Goal: Transaction & Acquisition: Purchase product/service

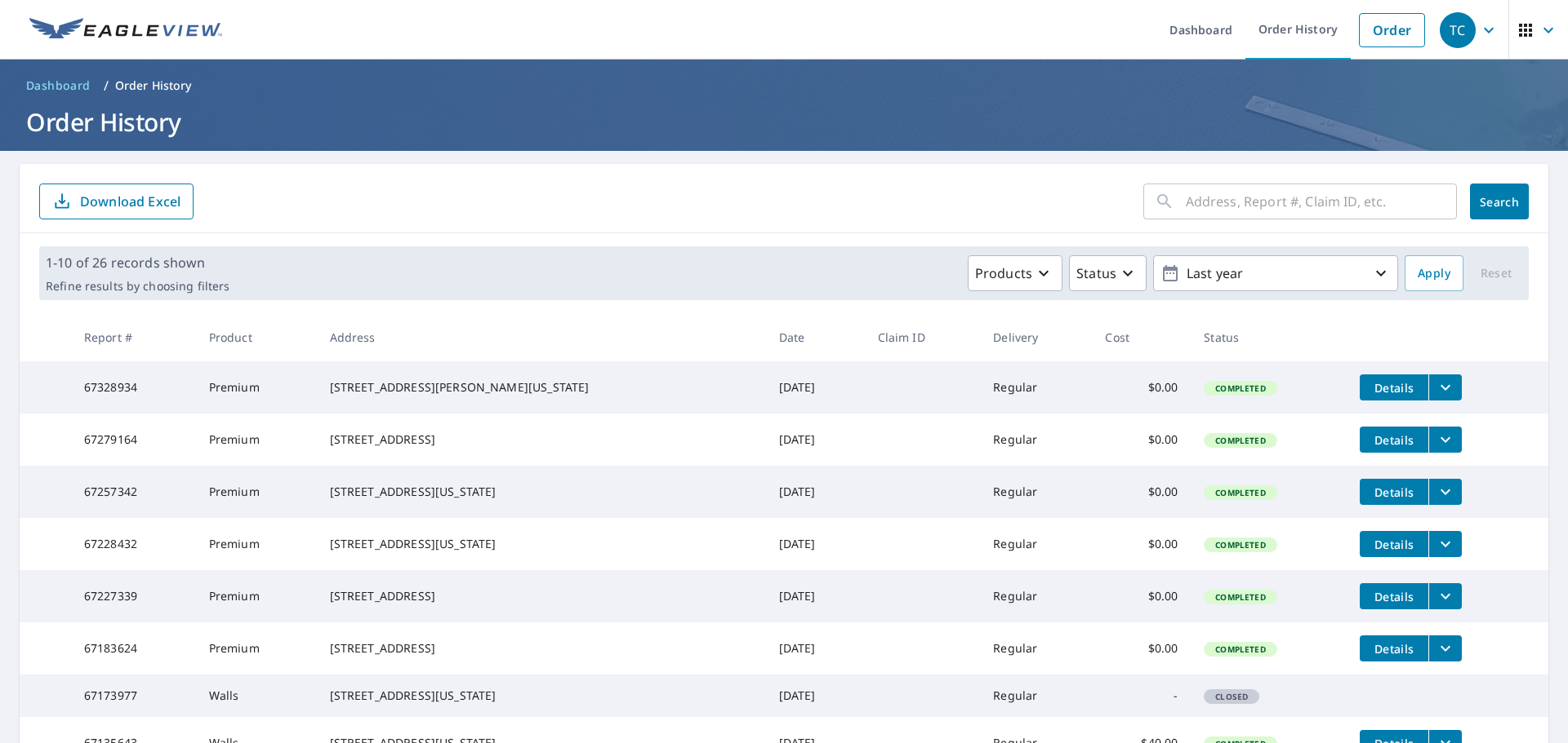
click at [1302, 195] on input "text" at bounding box center [1320, 201] width 271 height 45
paste input "336 Beldon Avenue Iowa City, Iowa 52246"
type input "336 Beldon Avenue Iowa City, Iowa 52246"
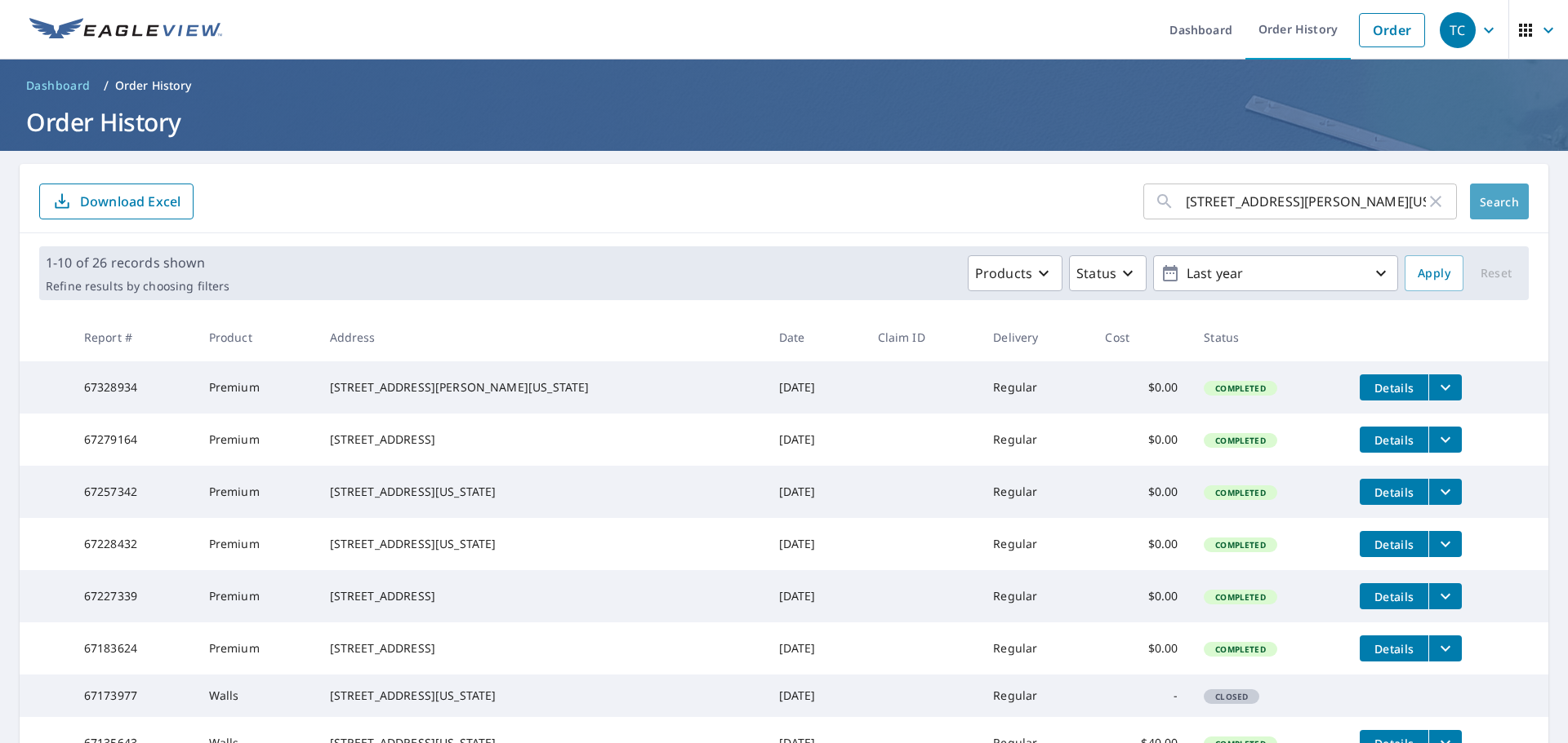
click at [1484, 199] on span "Search" at bounding box center [1498, 202] width 32 height 16
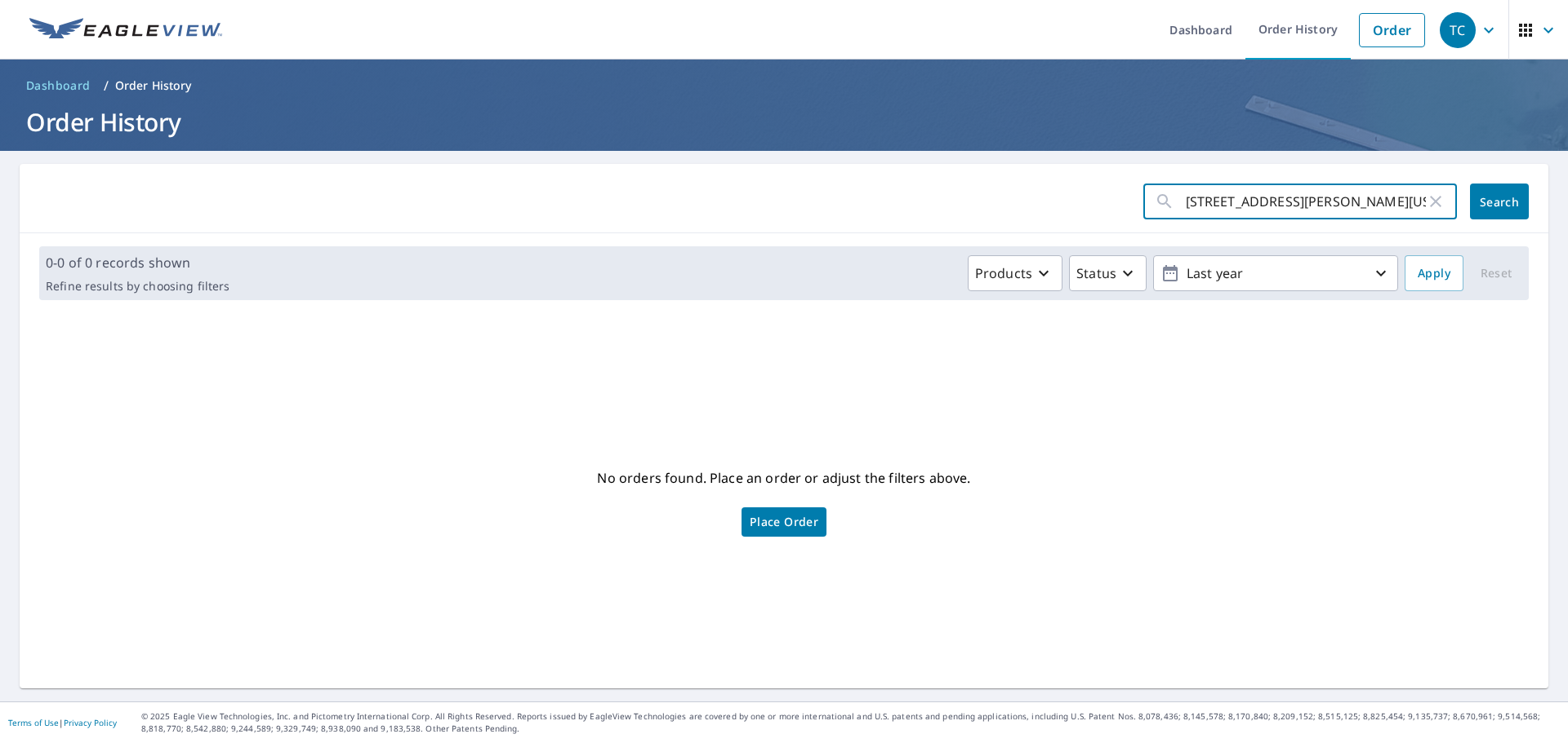
scroll to position [0, 19]
drag, startPoint x: 1353, startPoint y: 202, endPoint x: 1462, endPoint y: 216, distance: 109.9
click at [1462, 216] on div "336 Beldon Avenue Iowa City, Iowa 52246 ​ Search" at bounding box center [1335, 201] width 385 height 36
type input "336 Beldon Avenue Iowa City"
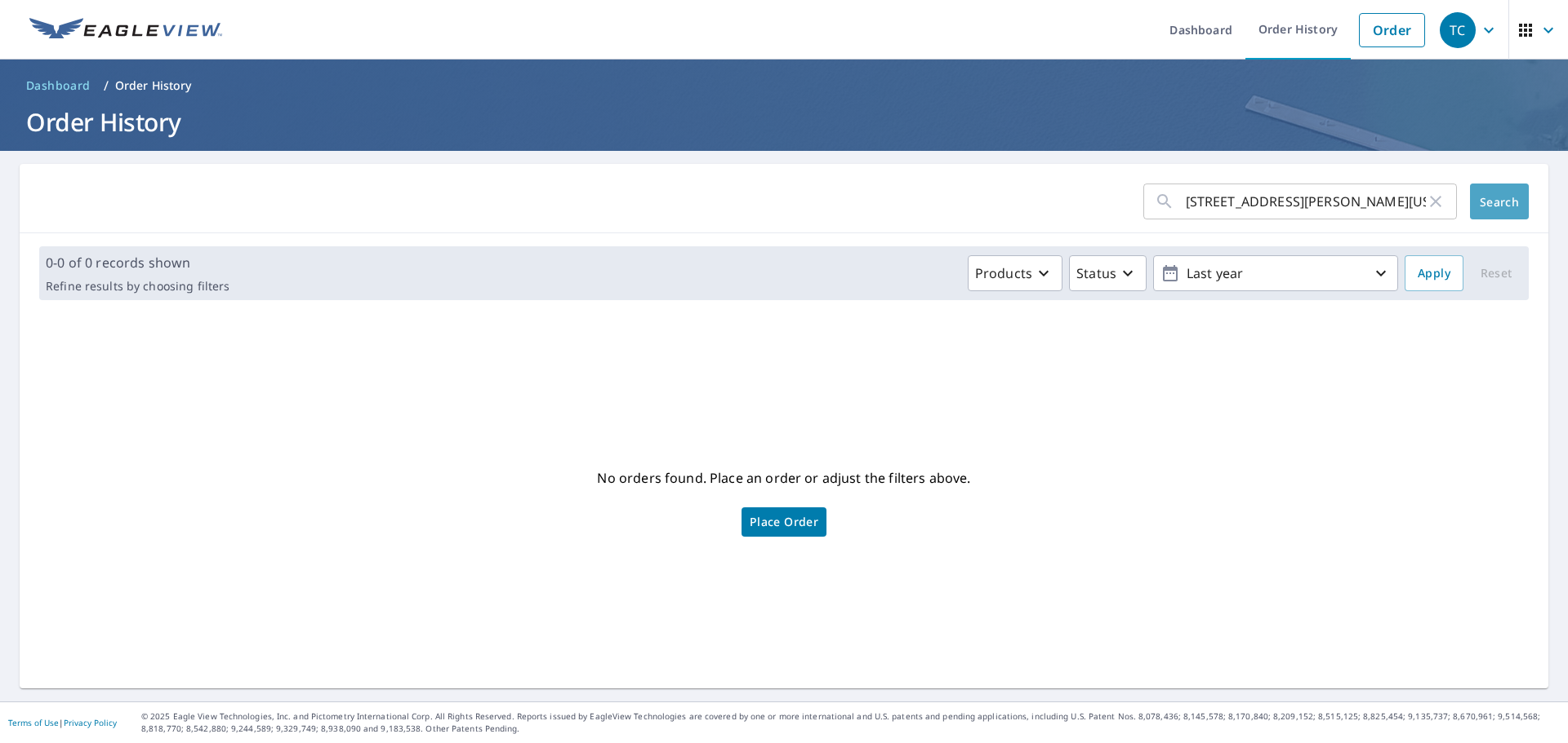
click at [1490, 200] on span "Search" at bounding box center [1498, 202] width 32 height 16
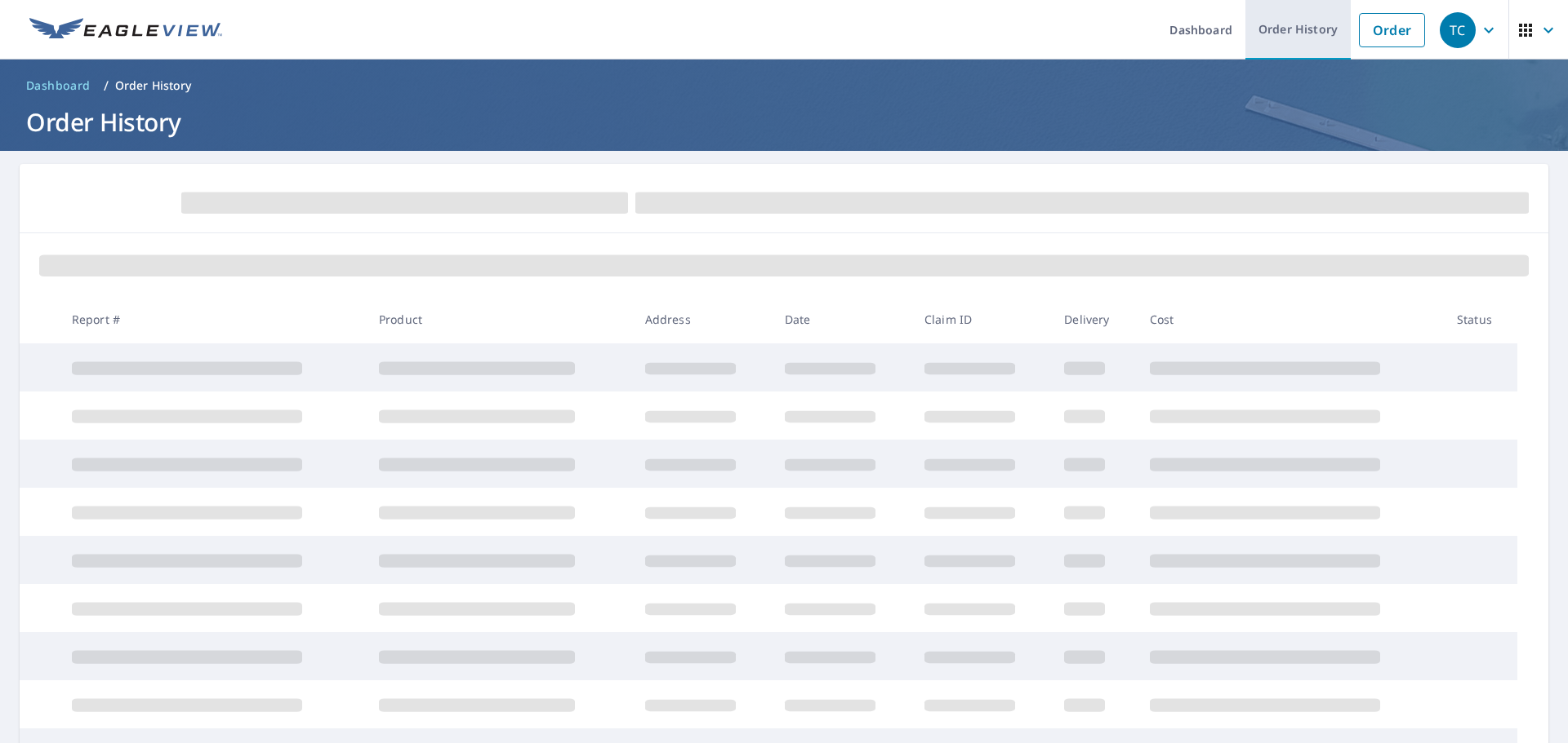
click at [1290, 10] on link "Order History" at bounding box center [1298, 30] width 105 height 59
click at [1381, 30] on link "Order" at bounding box center [1392, 30] width 66 height 34
click at [1385, 30] on link "Order" at bounding box center [1392, 30] width 66 height 34
click at [334, 78] on ol "Dashboard / Order History" at bounding box center [784, 85] width 1529 height 26
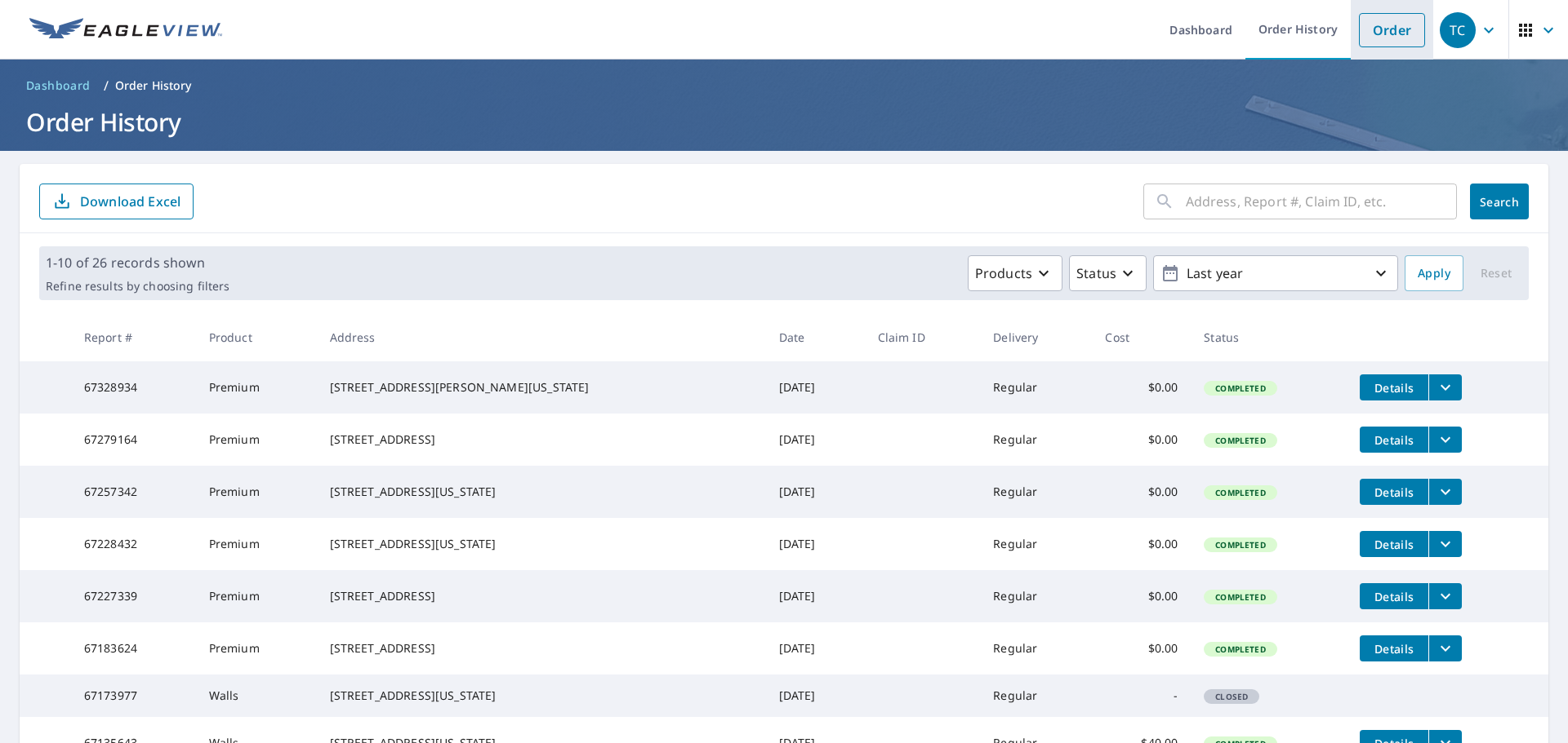
click at [1388, 34] on link "Order" at bounding box center [1392, 30] width 66 height 34
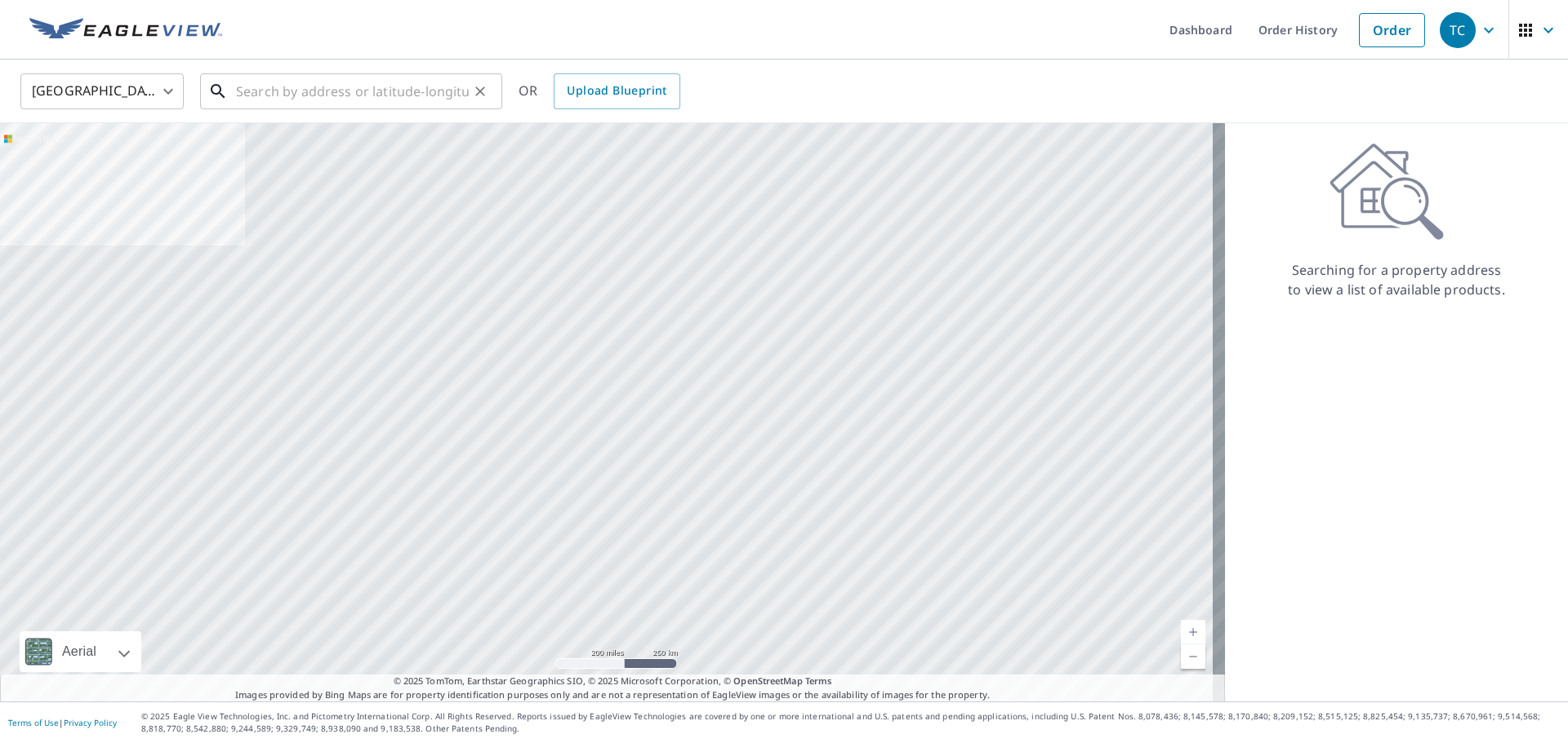
click at [269, 91] on input "text" at bounding box center [352, 91] width 233 height 45
paste input "336 Beldon Avenue Iowa City, Iowa 52246"
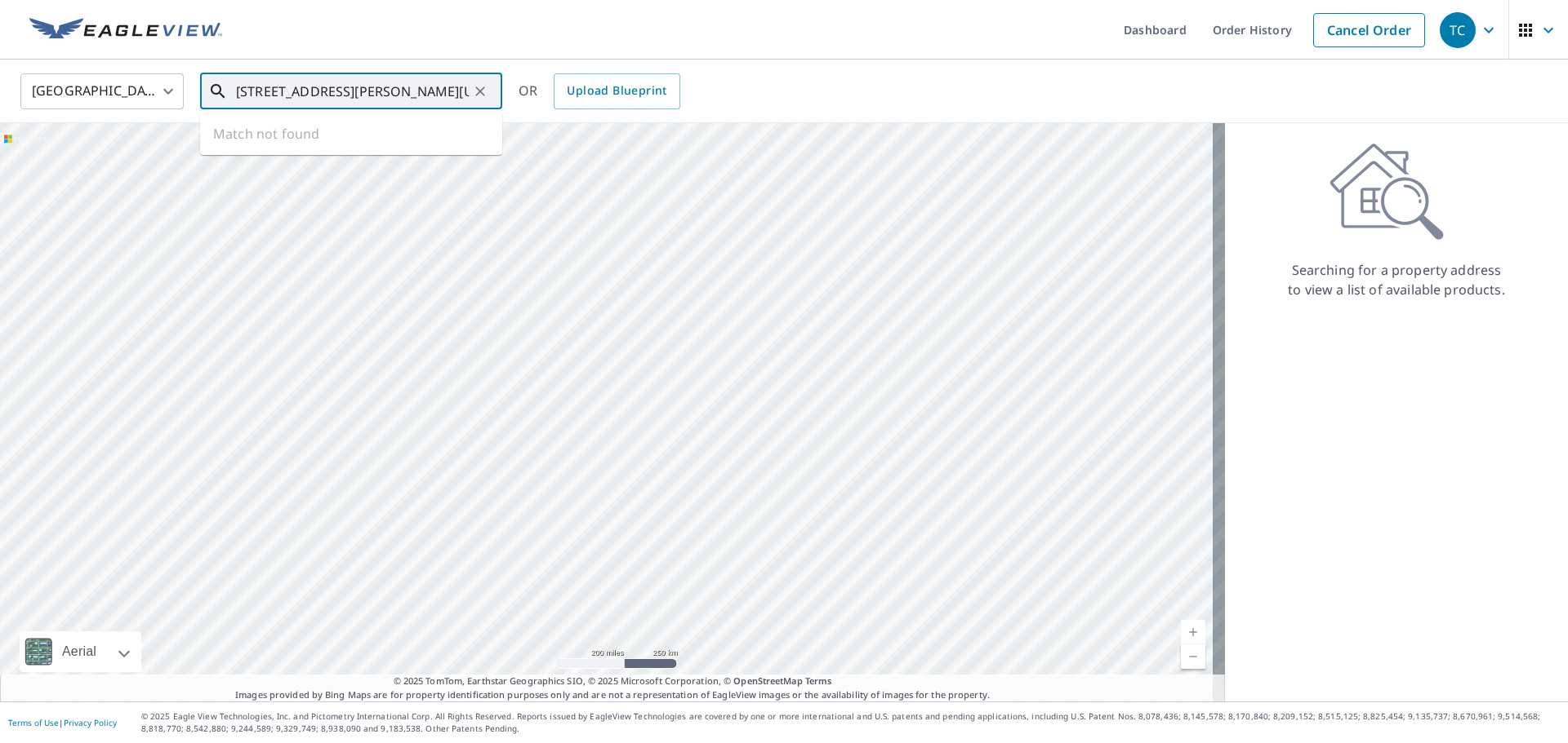
scroll to position [0, 26]
click at [281, 152] on p "Iowa City, IA 52246" at bounding box center [361, 156] width 256 height 17
type input "336 Beldon Ave Iowa City, IA 52246"
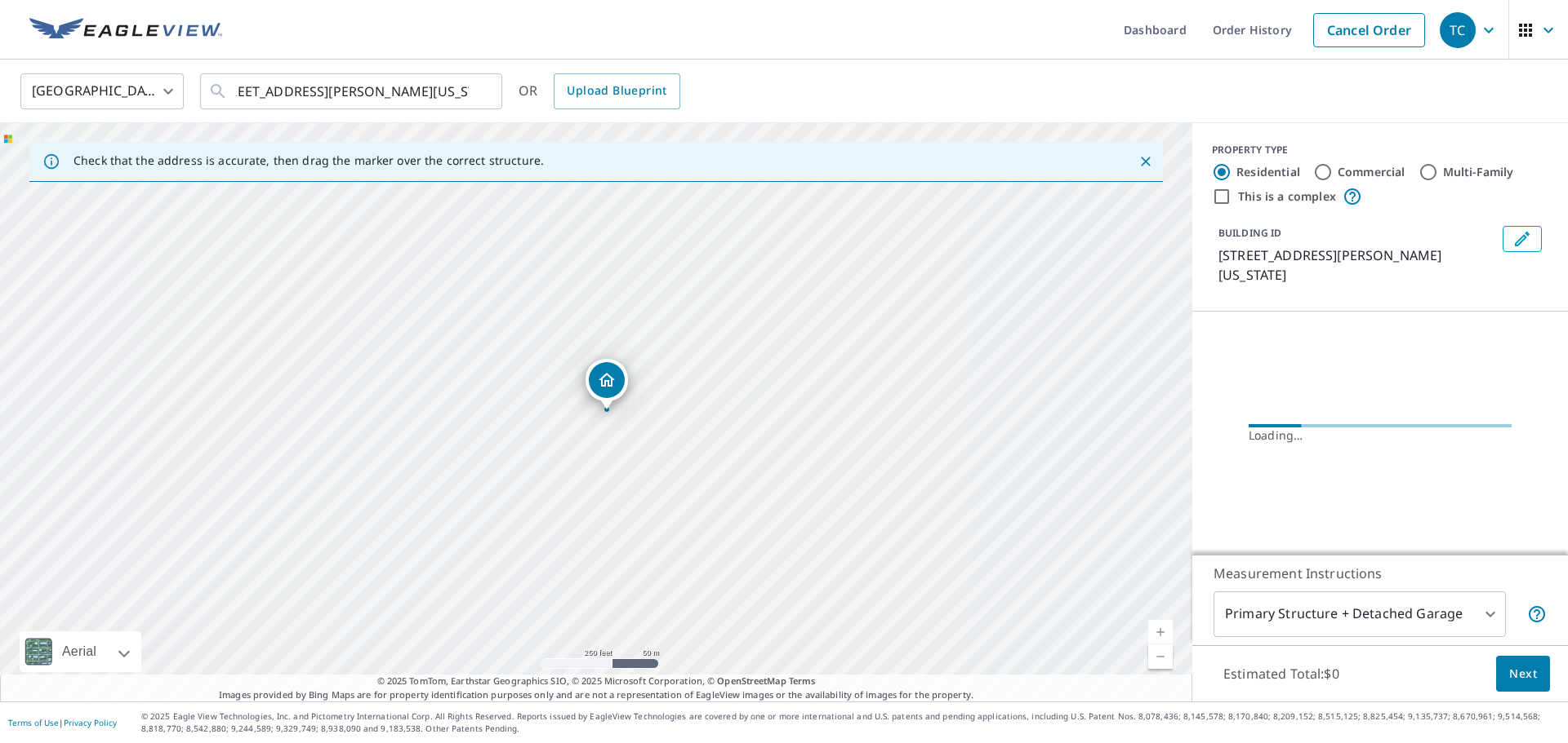
scroll to position [0, 0]
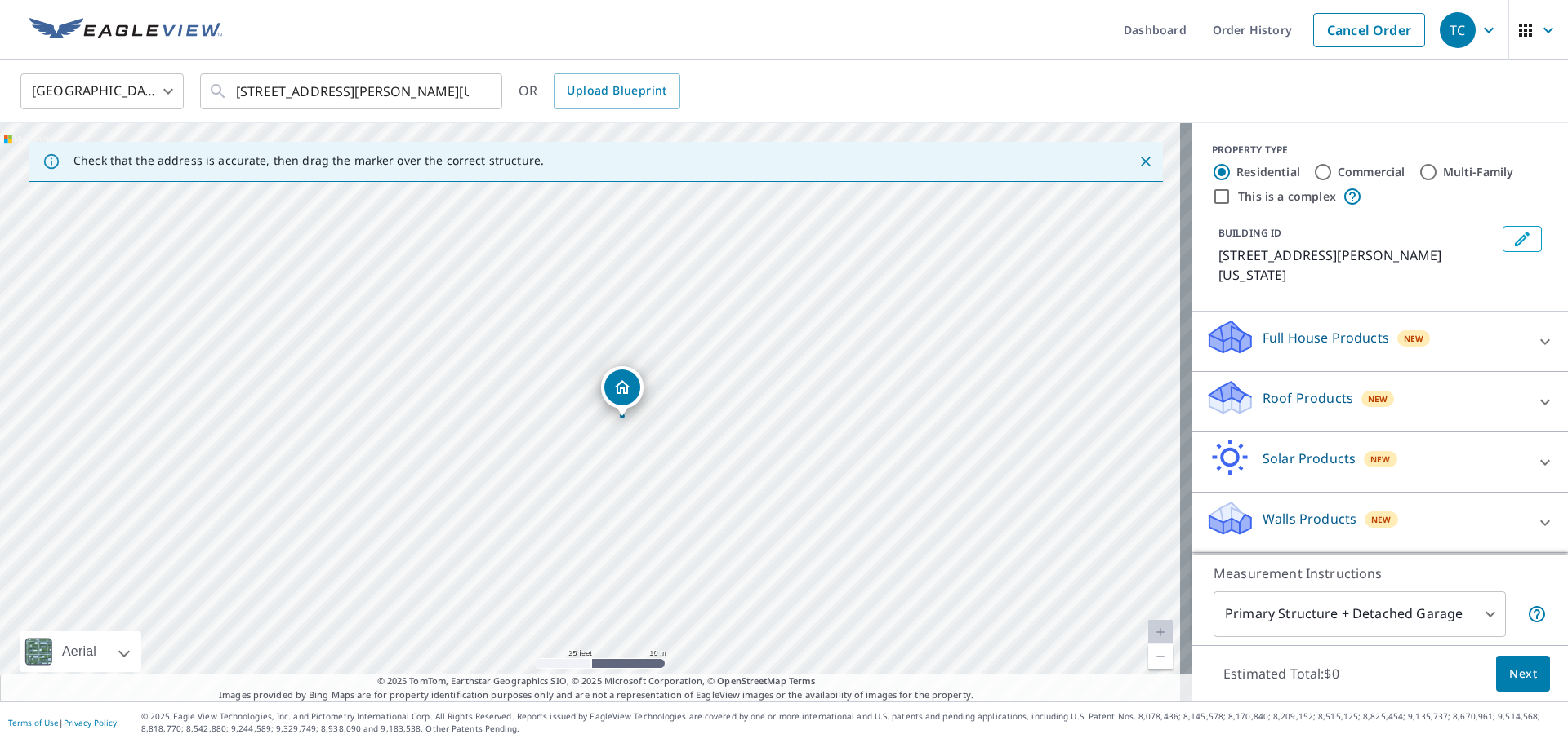
click at [1513, 670] on span "Next" at bounding box center [1523, 674] width 28 height 20
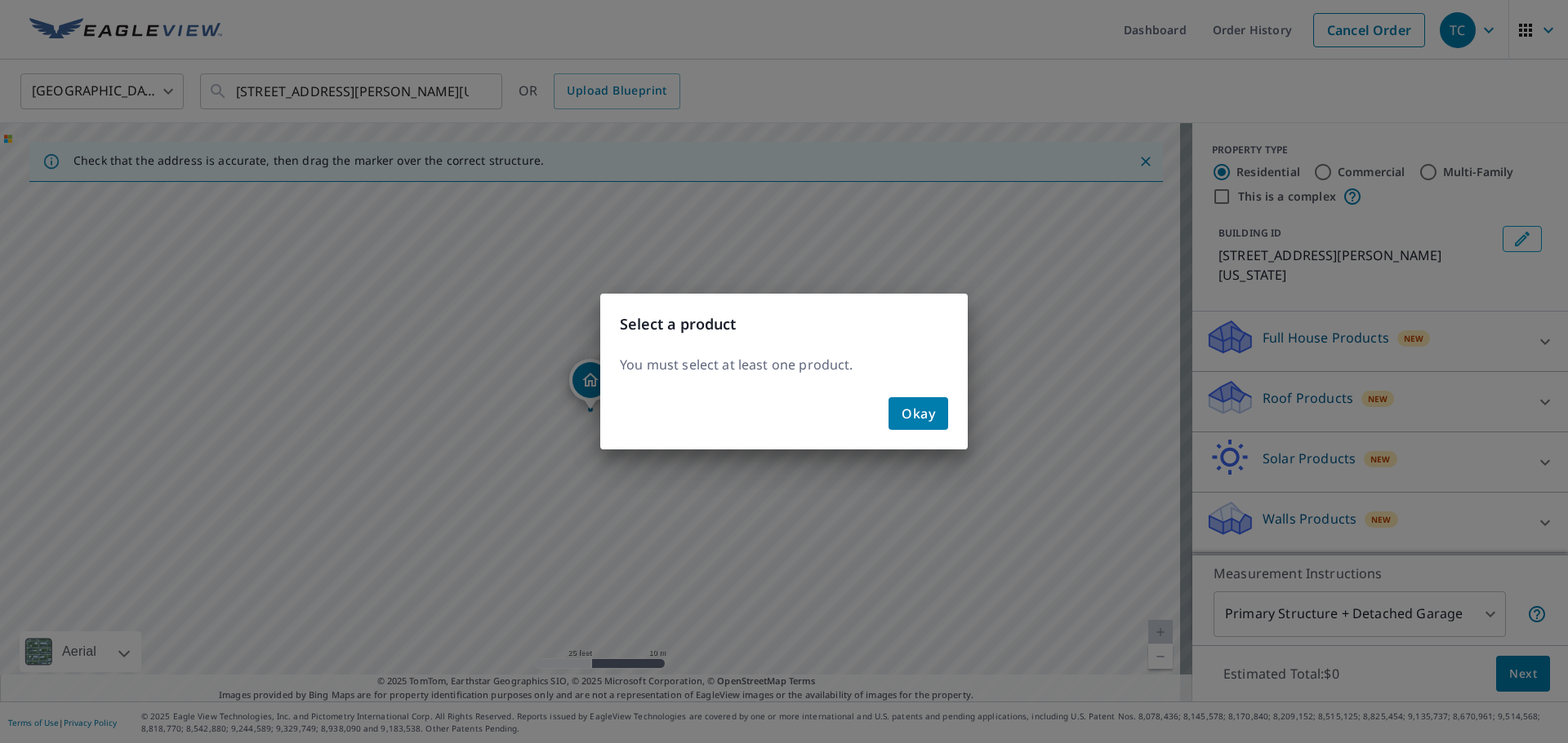
click at [933, 428] on button "Okay" at bounding box center [918, 413] width 59 height 32
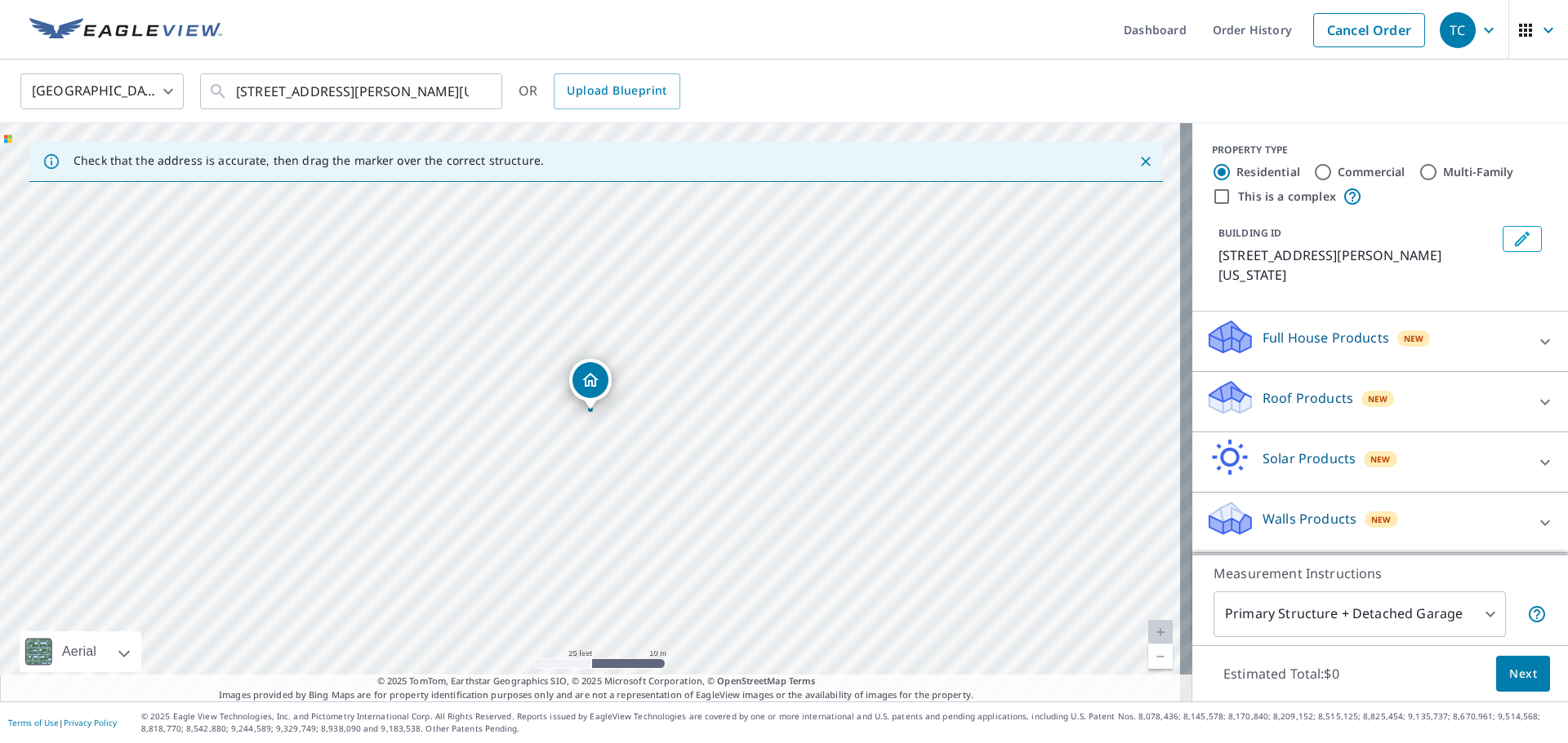
click at [1421, 323] on div "Full House Products New" at bounding box center [1365, 341] width 320 height 46
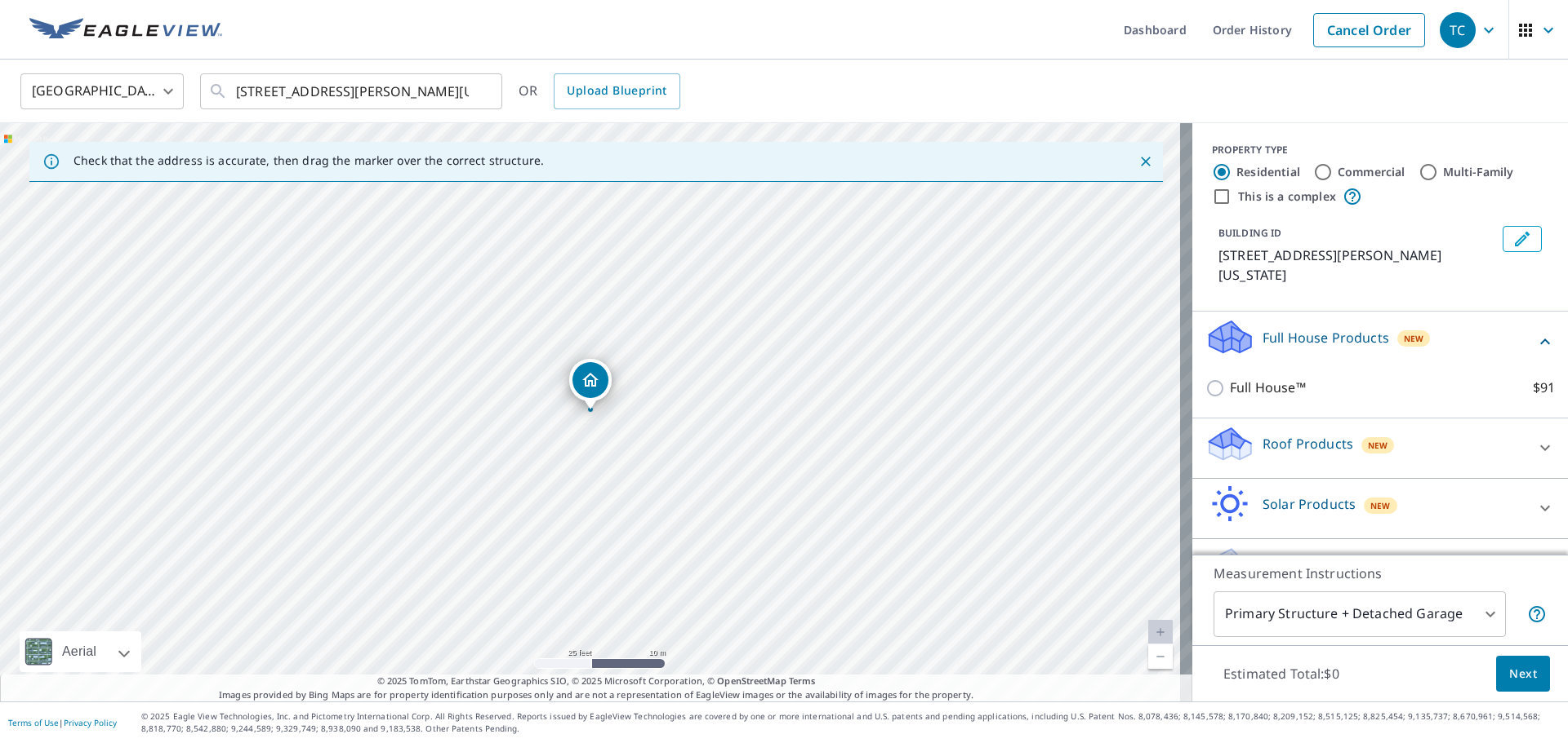
click at [1294, 434] on p "Roof Products" at bounding box center [1307, 443] width 91 height 19
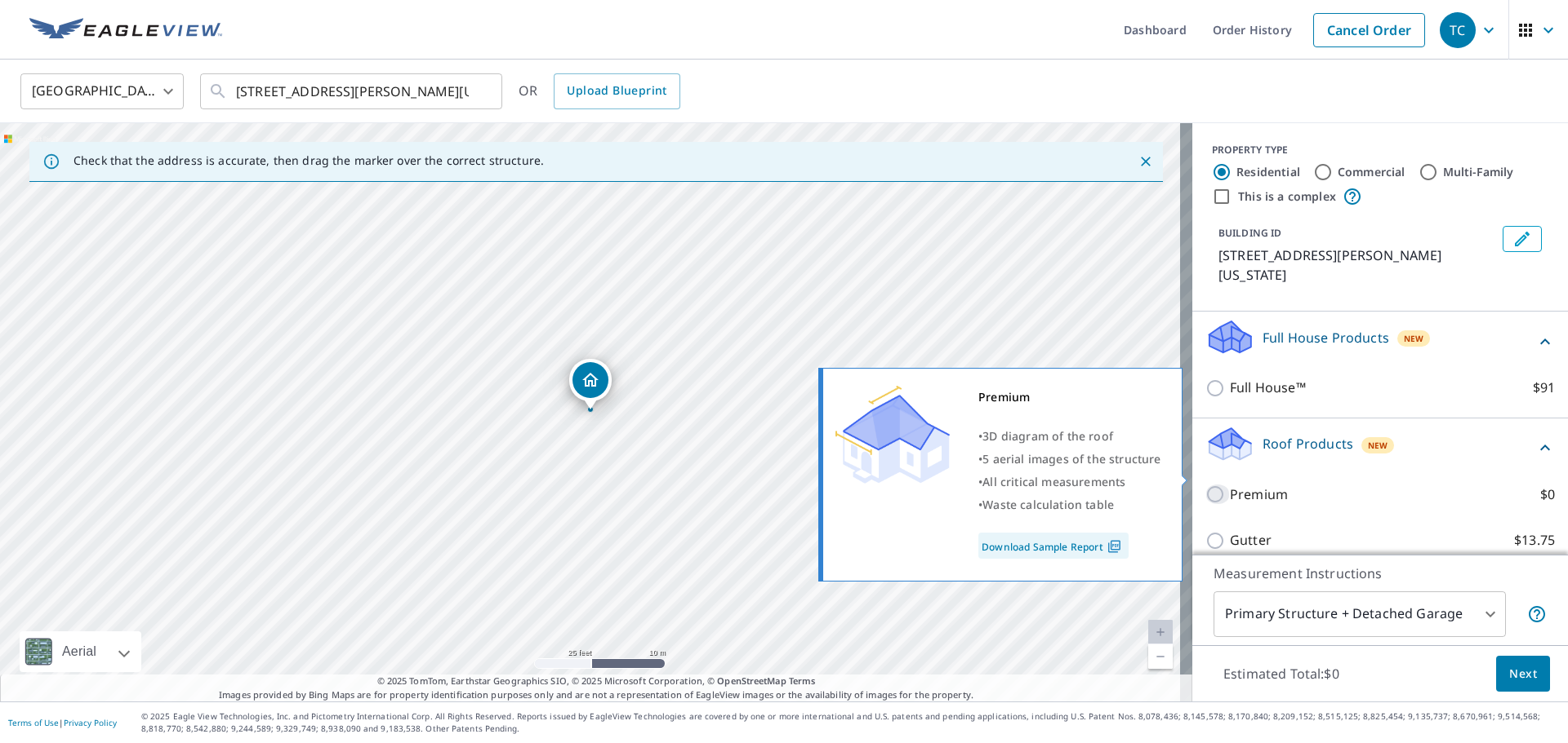
click at [1205, 484] on input "Premium $0" at bounding box center [1218, 494] width 24 height 19
checkbox input "true"
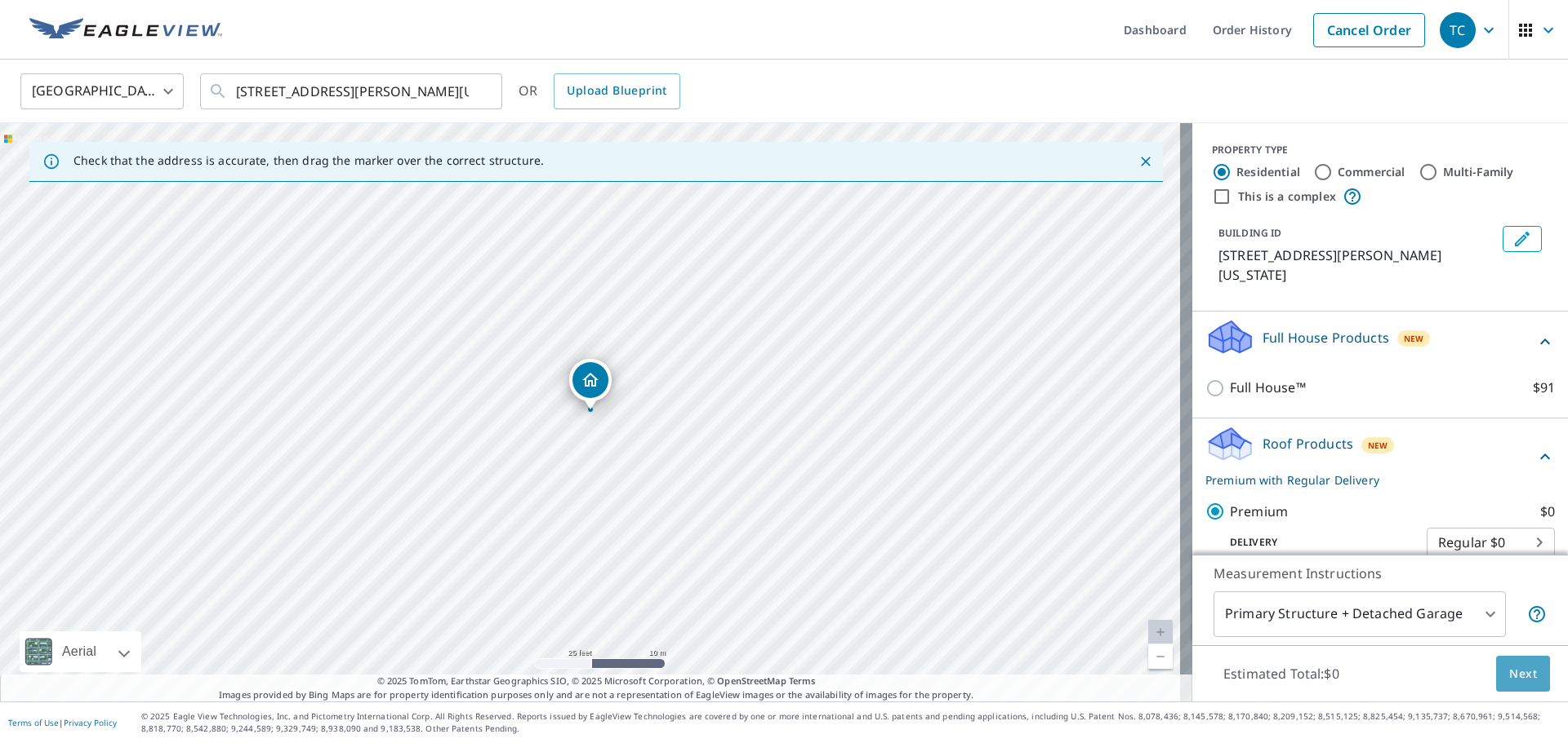
click at [1510, 665] on span "Next" at bounding box center [1523, 674] width 28 height 20
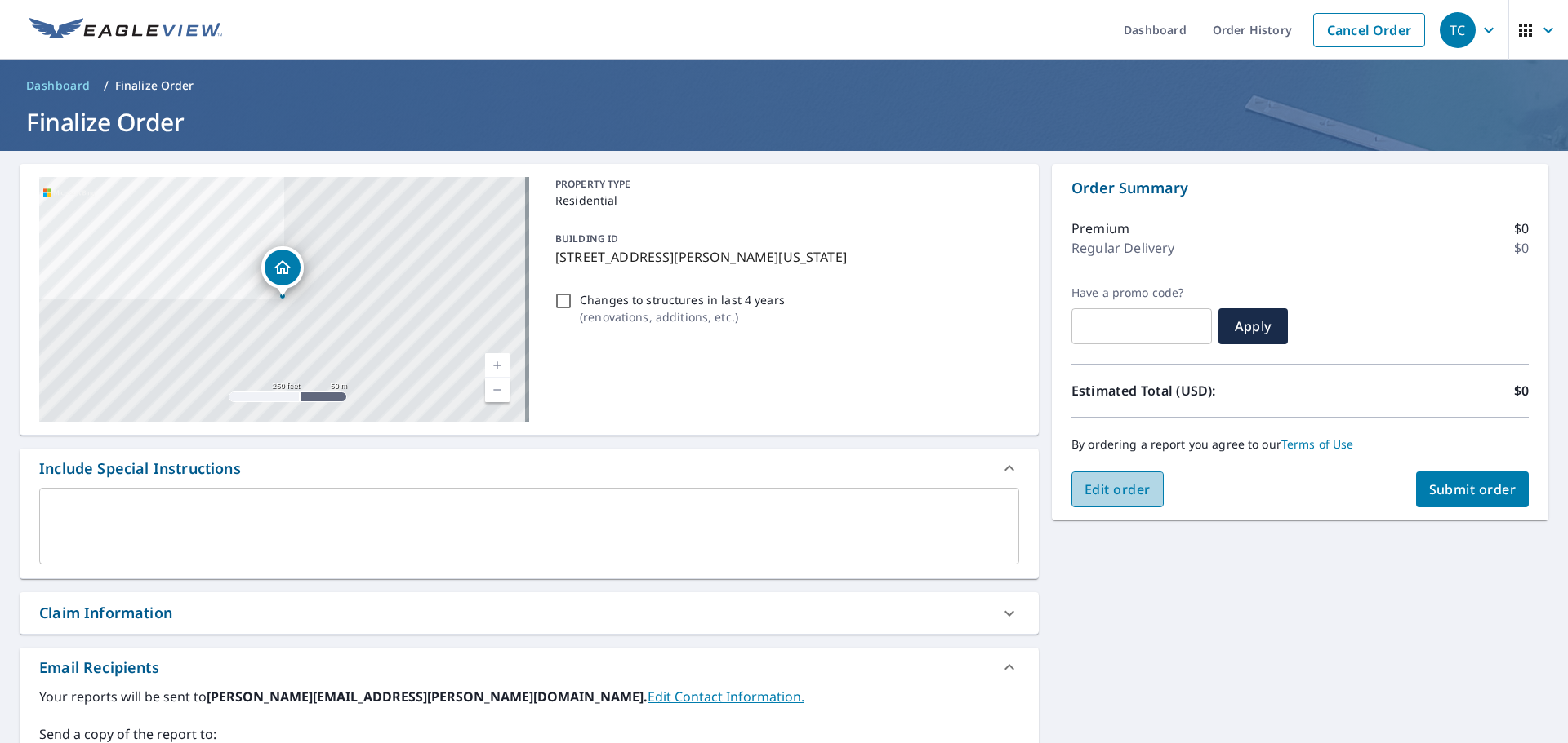
click at [1122, 481] on span "Edit order" at bounding box center [1117, 490] width 66 height 18
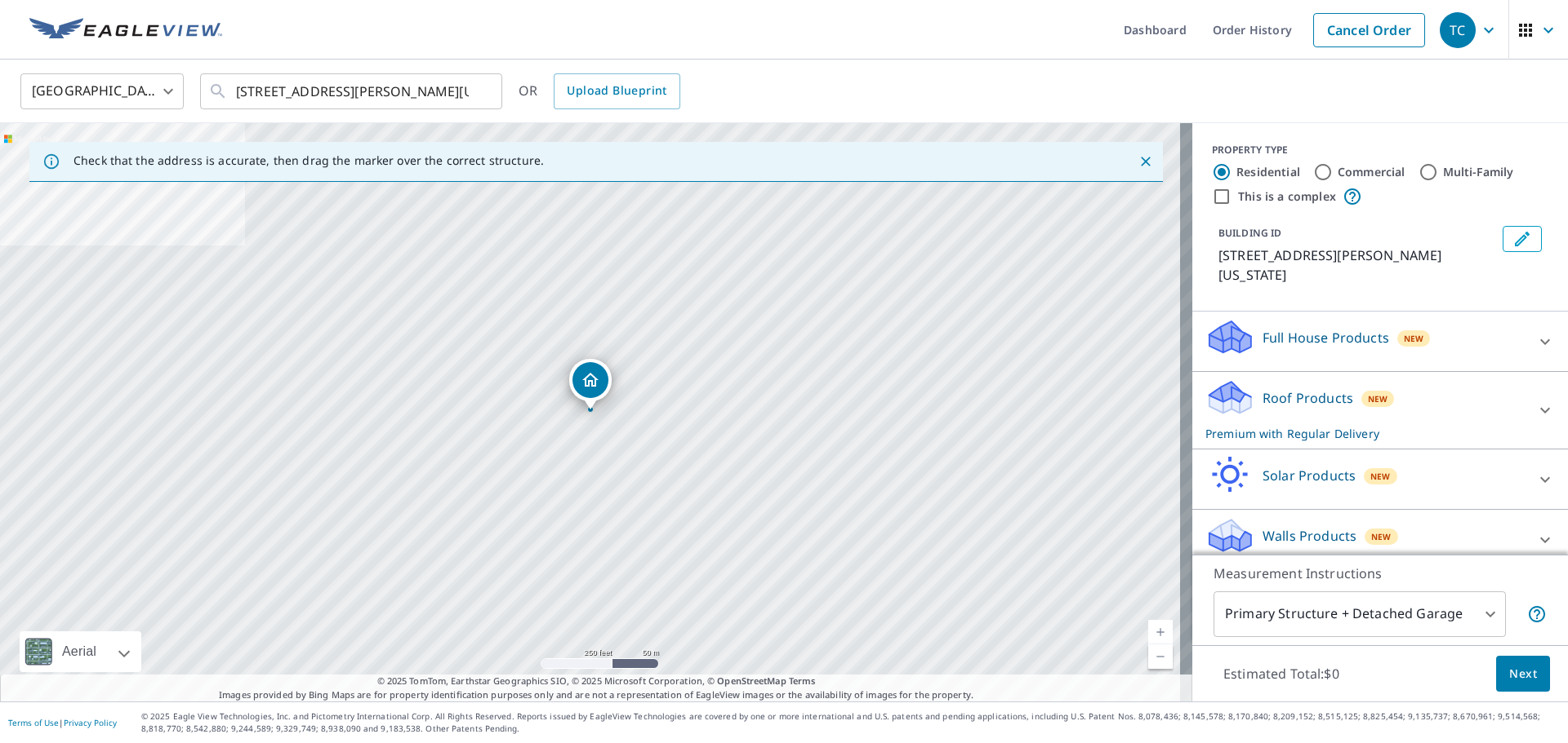
click at [1280, 388] on p "Roof Products" at bounding box center [1307, 398] width 91 height 19
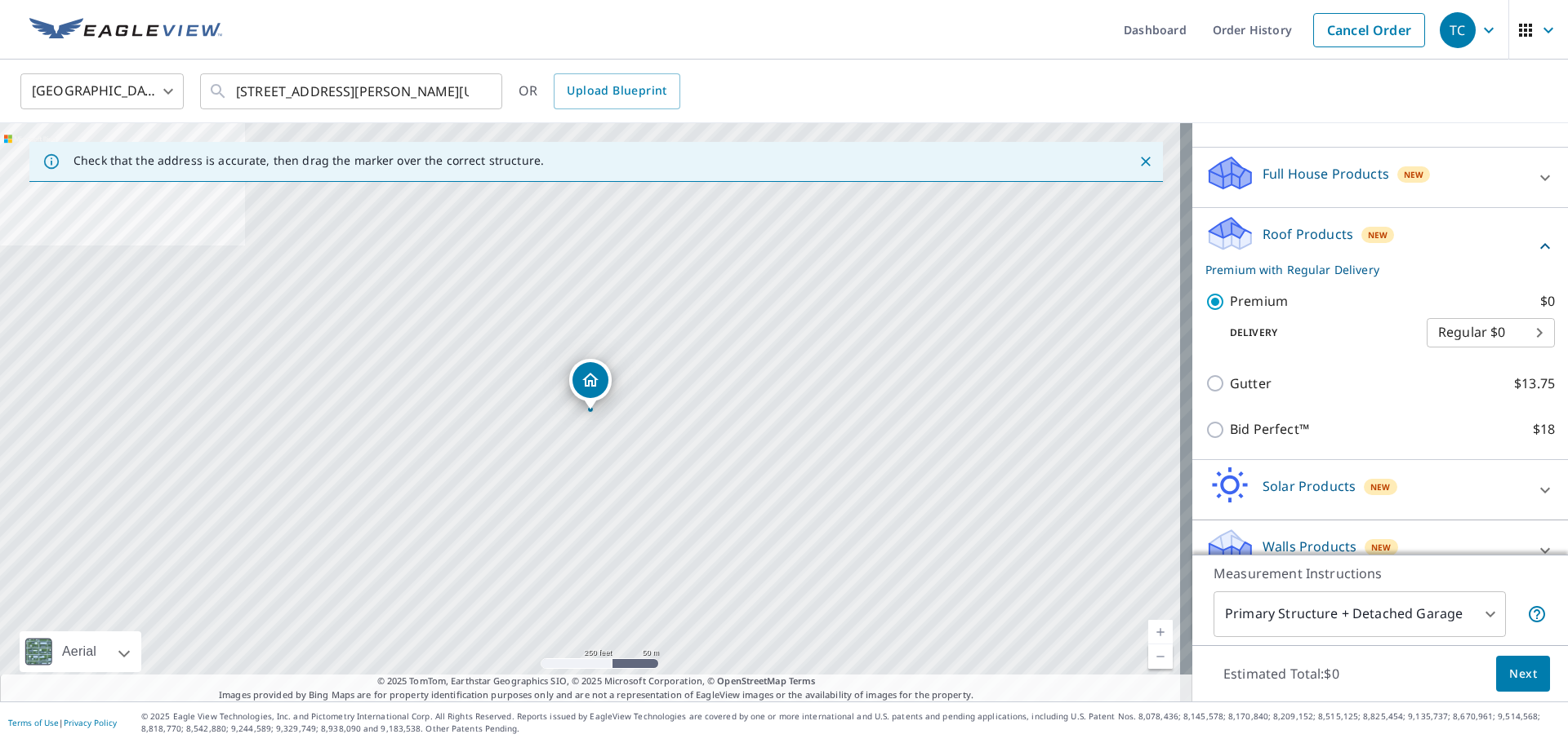
scroll to position [171, 0]
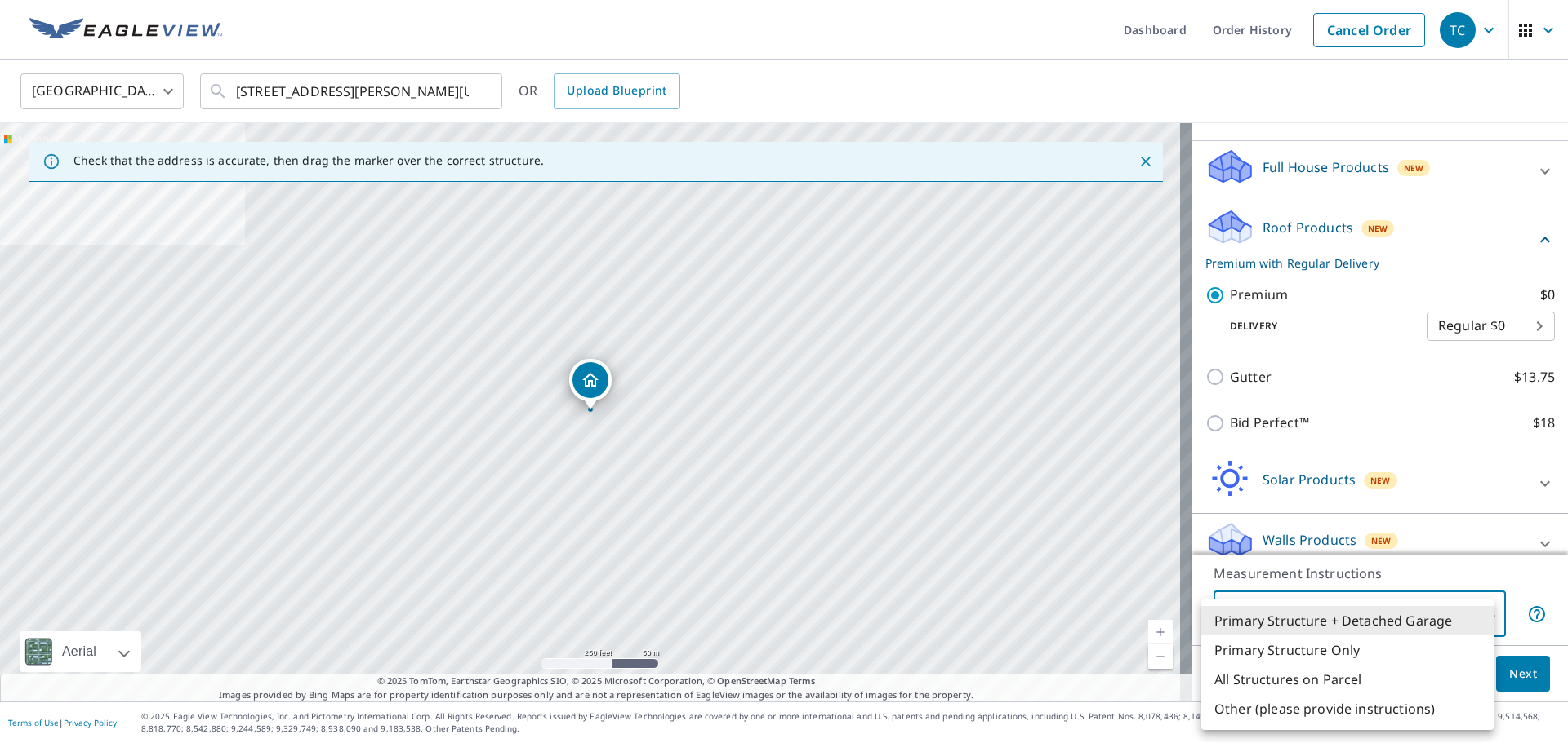
click at [1392, 619] on body "TC TC Dashboard Order History Cancel Order TC United States US ​ 336 Beldon Ave…" at bounding box center [784, 371] width 1568 height 743
click at [1315, 685] on li "All Structures on Parcel" at bounding box center [1347, 679] width 292 height 30
type input "3"
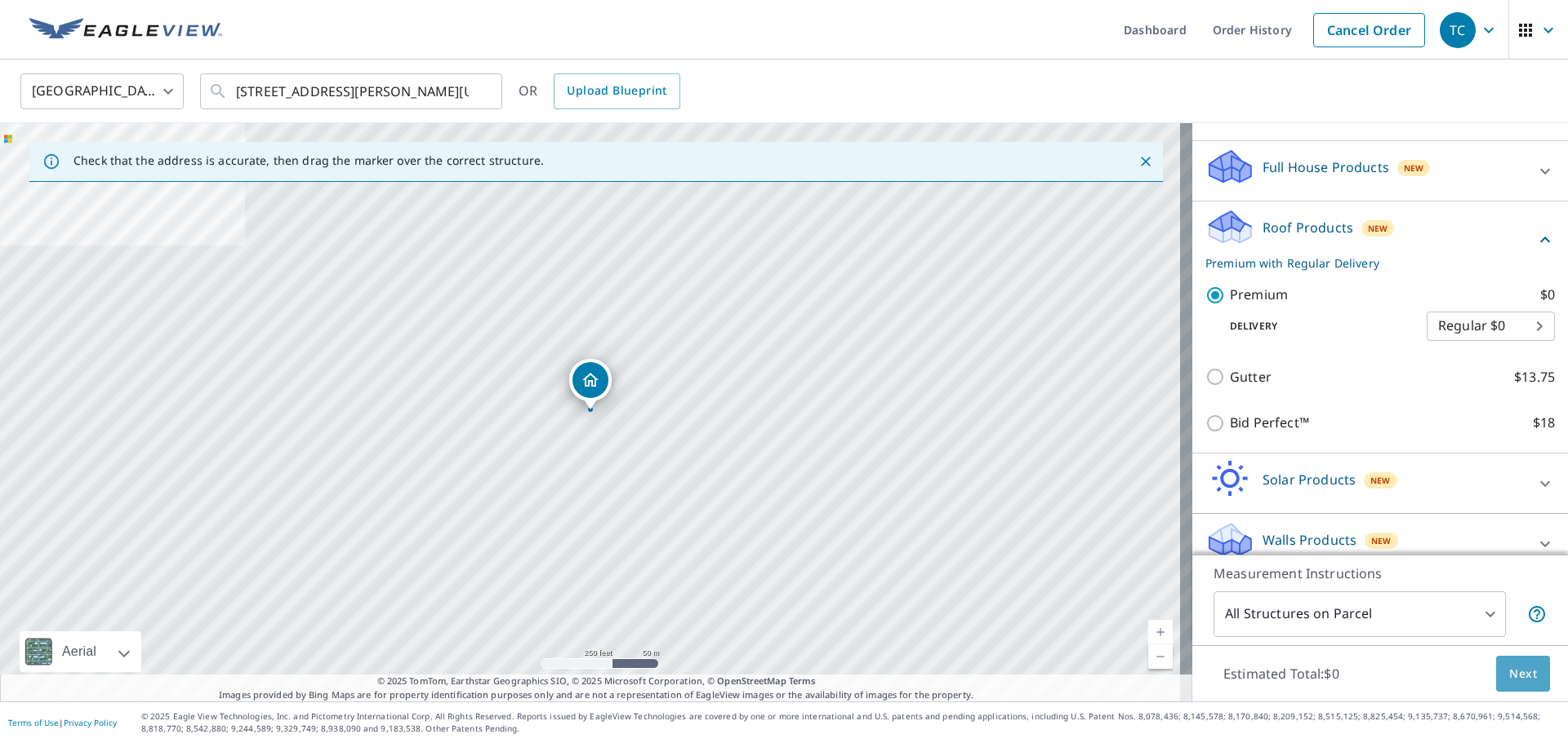
click at [1509, 672] on span "Next" at bounding box center [1523, 674] width 28 height 20
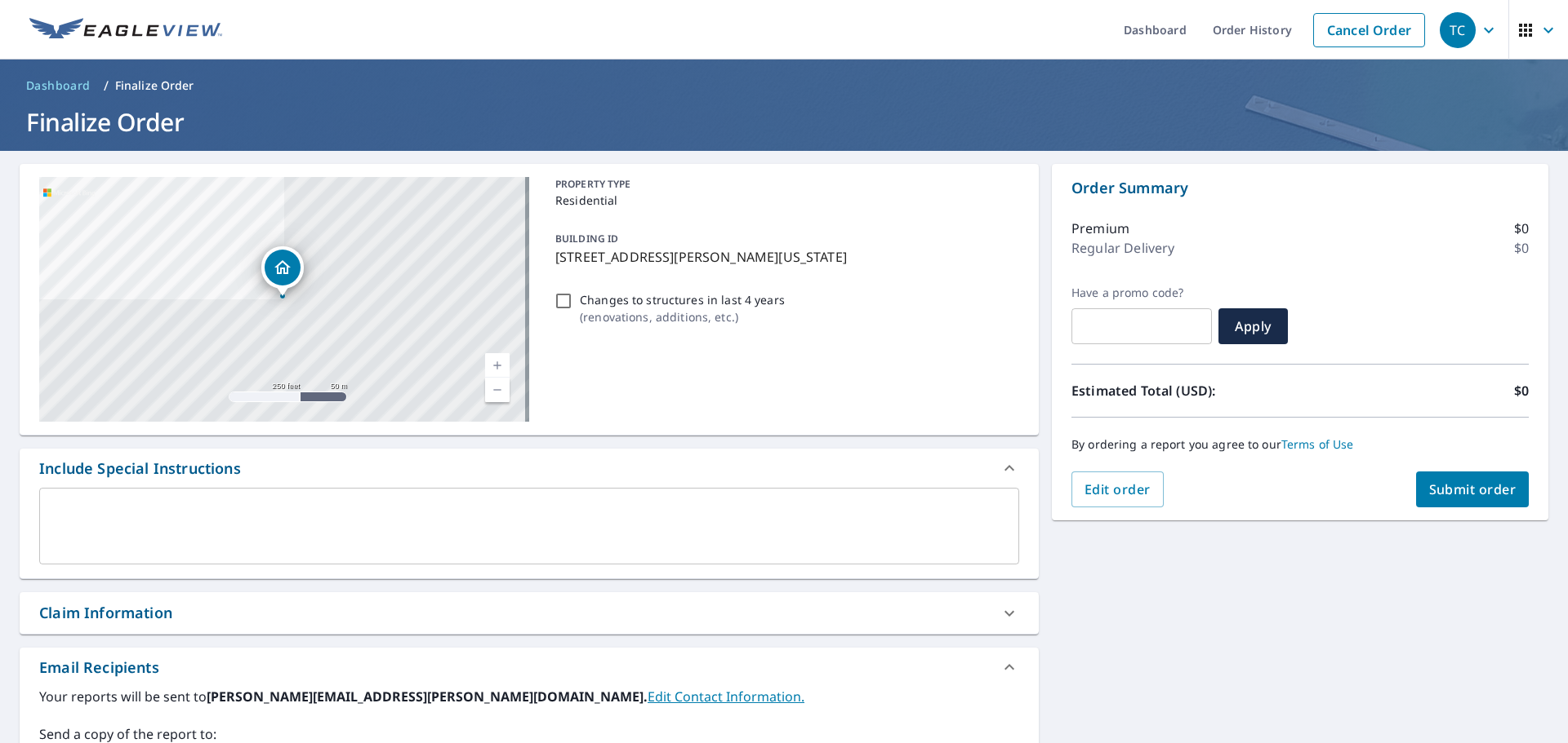
click at [1490, 490] on span "Submit order" at bounding box center [1472, 490] width 87 height 18
checkbox input "true"
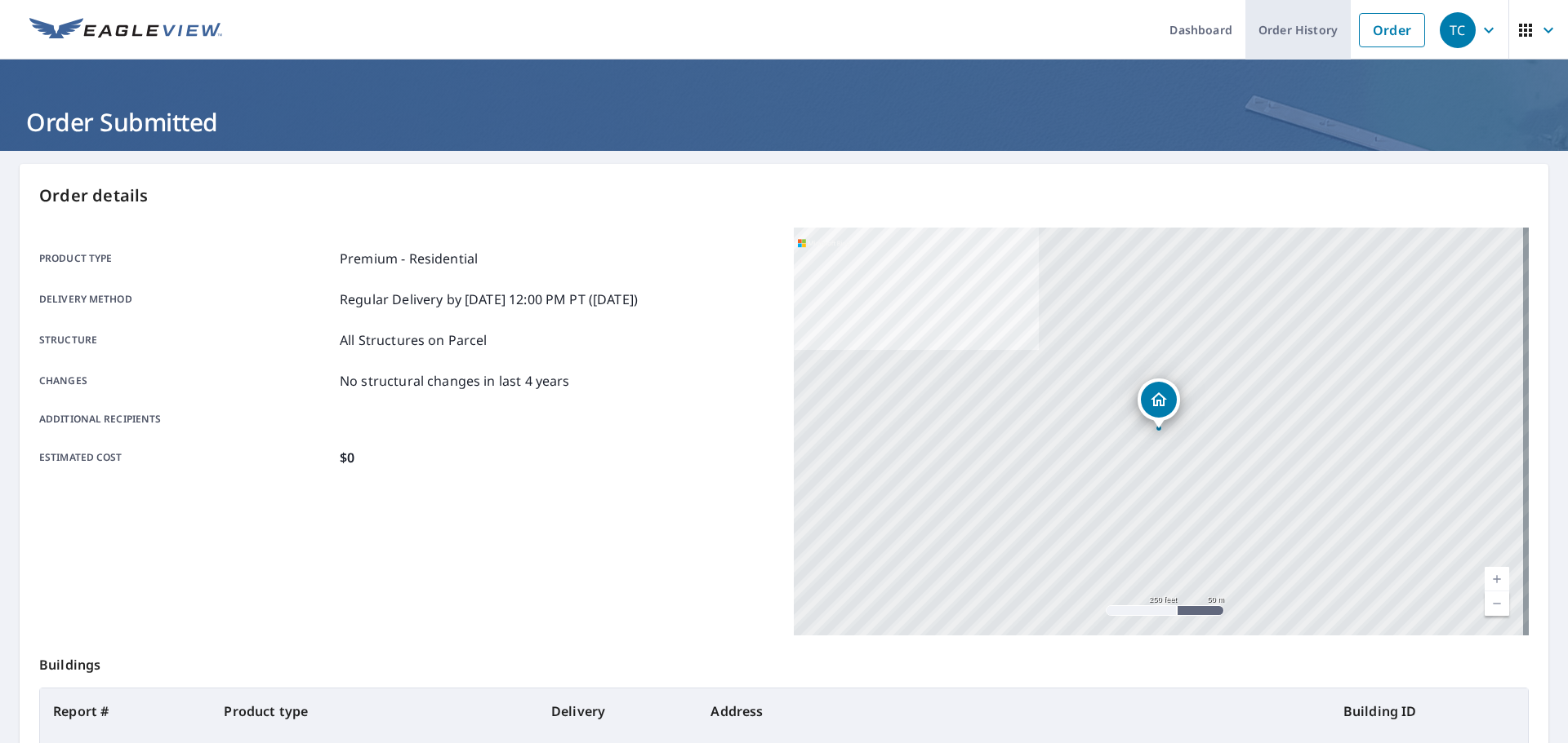
click at [1302, 35] on link "Order History" at bounding box center [1298, 30] width 105 height 59
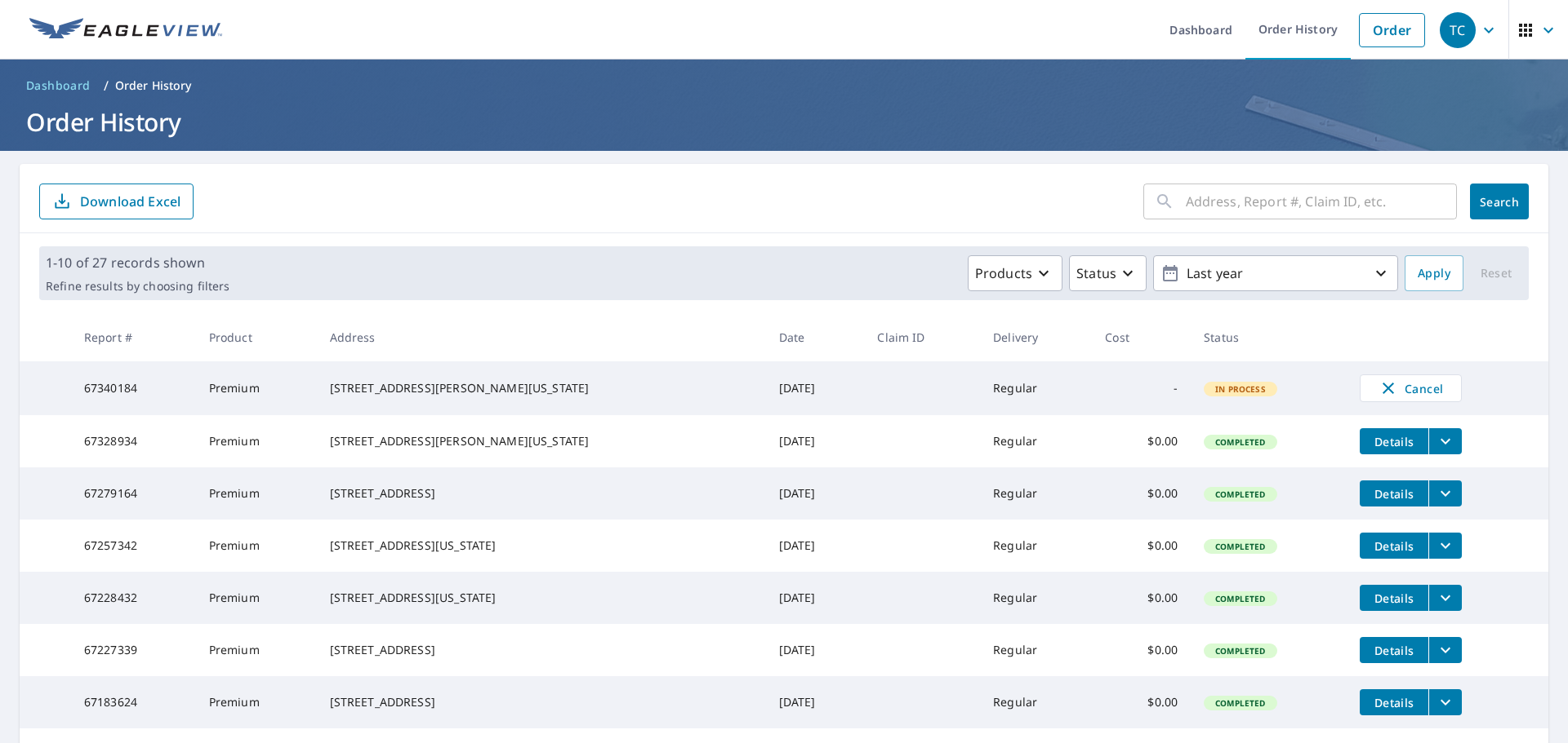
click at [1369, 446] on span "Details" at bounding box center [1394, 442] width 49 height 16
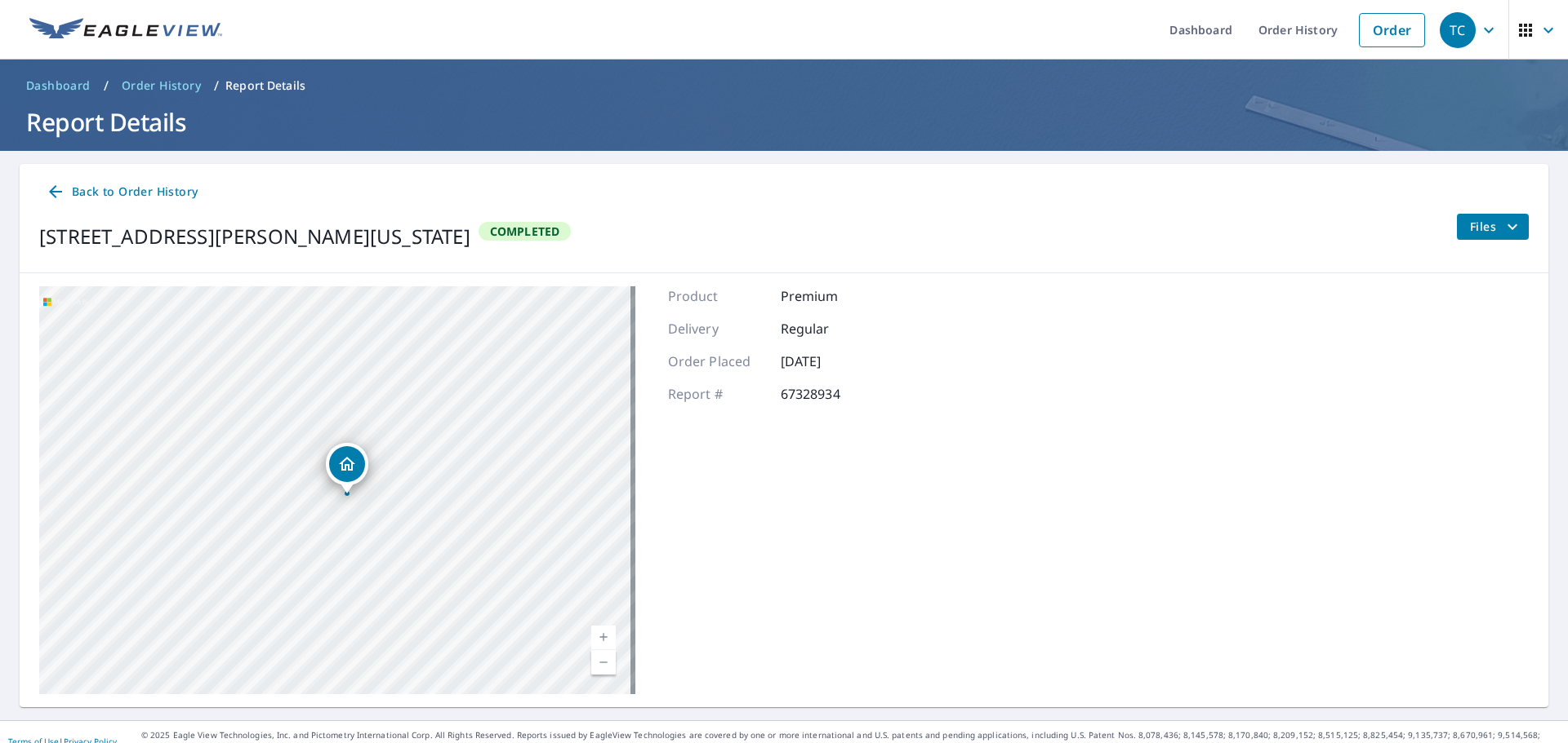
click at [1511, 240] on div "Files" at bounding box center [1491, 236] width 72 height 45
click at [1504, 230] on icon "filesDropdownBtn-67328934" at bounding box center [1512, 226] width 19 height 19
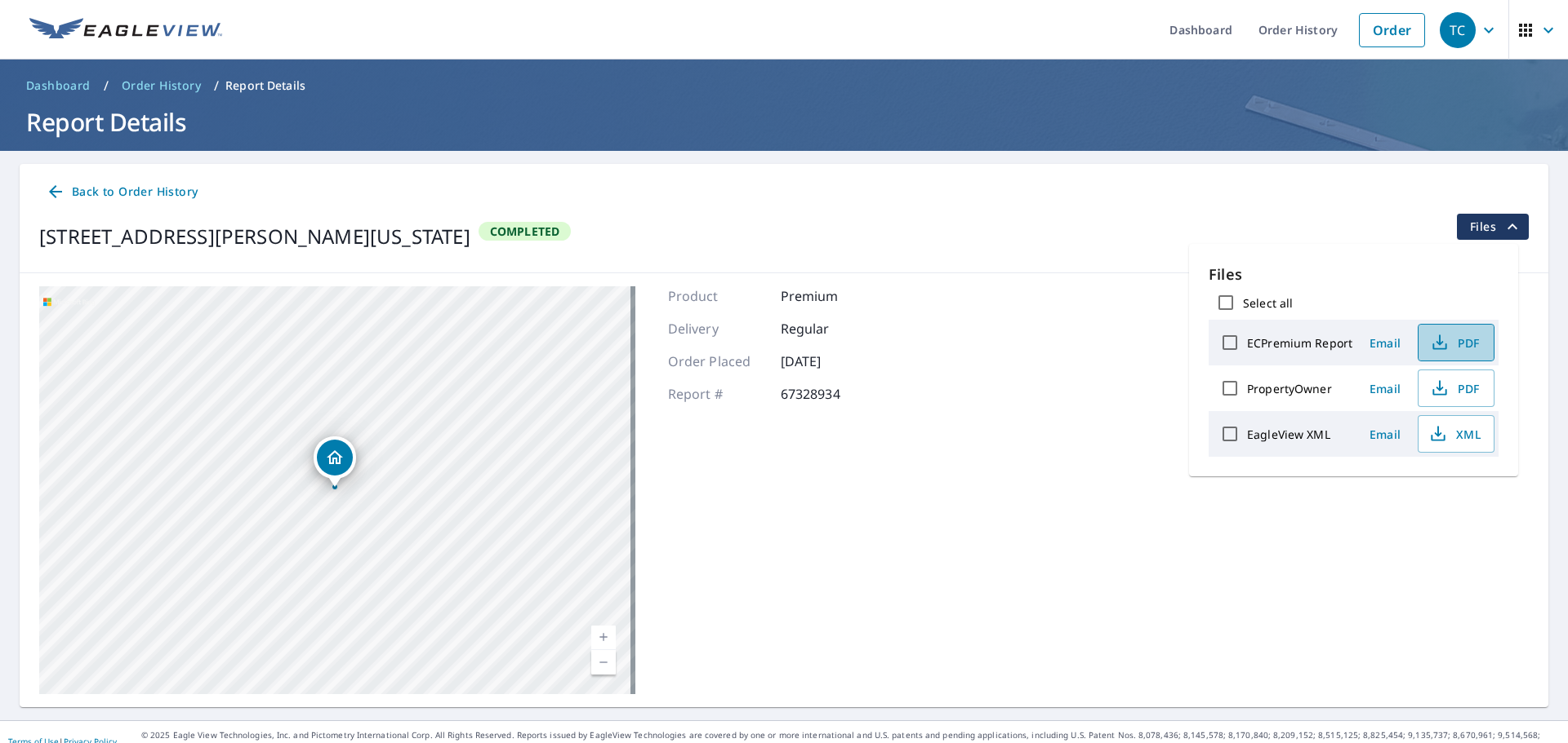
click at [1461, 344] on span "PDF" at bounding box center [1454, 342] width 52 height 19
click at [1475, 341] on span "PDF" at bounding box center [1454, 342] width 52 height 19
click at [1455, 392] on span "PDF" at bounding box center [1454, 388] width 52 height 19
drag, startPoint x: 44, startPoint y: 234, endPoint x: 449, endPoint y: 229, distance: 405.0
click at [449, 229] on div "[STREET_ADDRESS][PERSON_NAME][US_STATE]" at bounding box center [255, 237] width 431 height 30
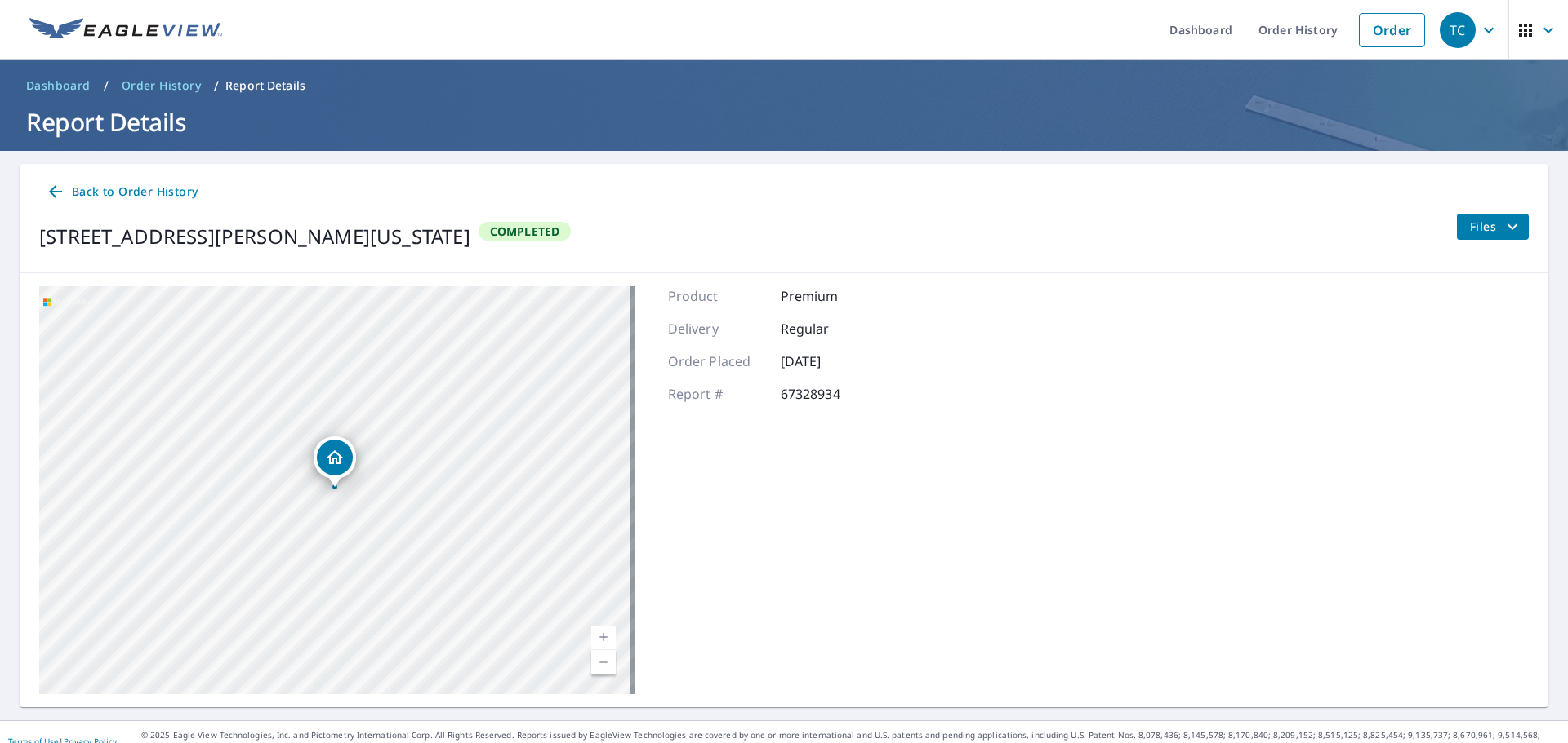
copy div "[STREET_ADDRESS][PERSON_NAME][US_STATE]"
click at [1307, 22] on link "Order History" at bounding box center [1298, 30] width 105 height 59
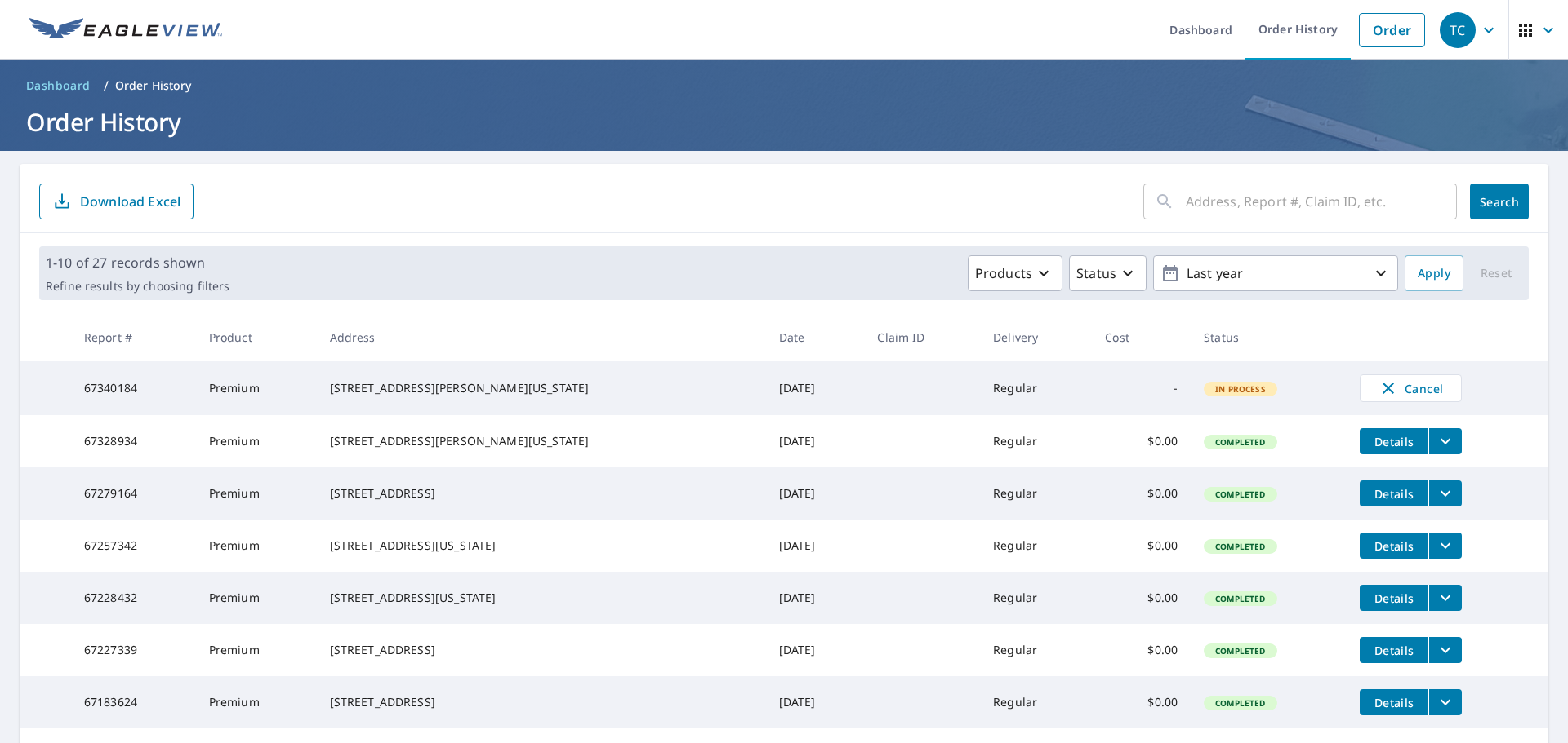
drag, startPoint x: 358, startPoint y: 498, endPoint x: 470, endPoint y: 513, distance: 113.0
click at [470, 502] on div "[STREET_ADDRESS]" at bounding box center [540, 493] width 423 height 17
copy div "[STREET_ADDRESS]"
